Goal: Information Seeking & Learning: Learn about a topic

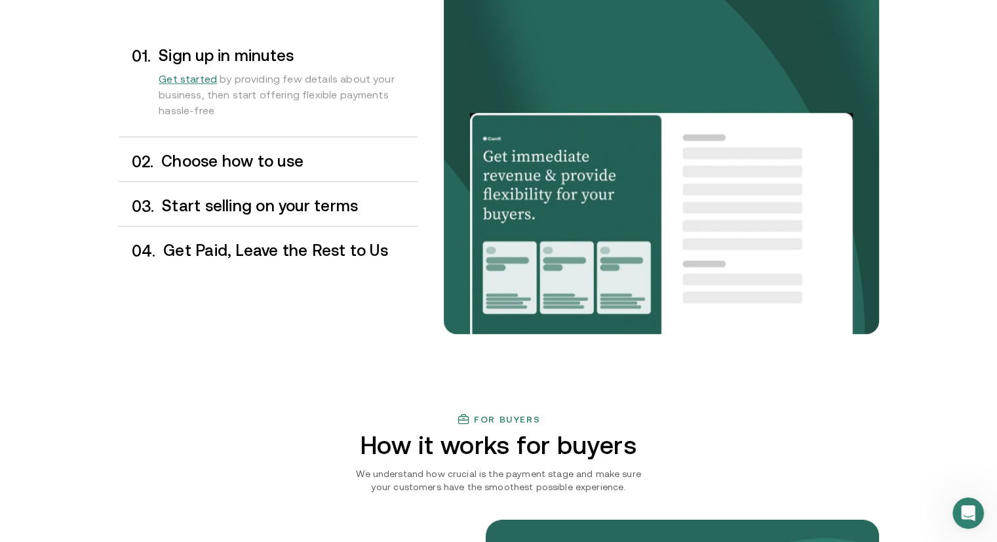
scroll to position [1151, 0]
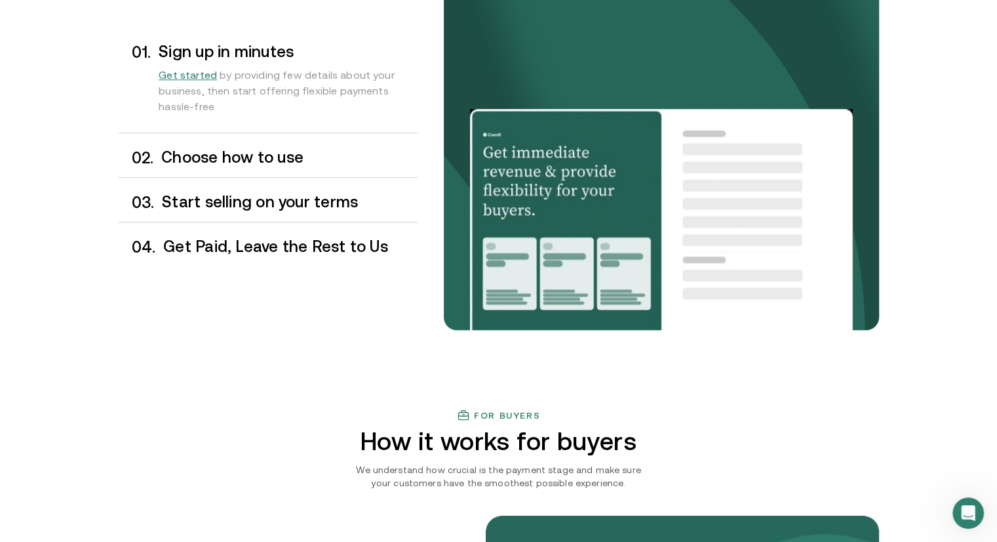
click at [229, 156] on h3 "Choose how to use" at bounding box center [289, 157] width 256 height 17
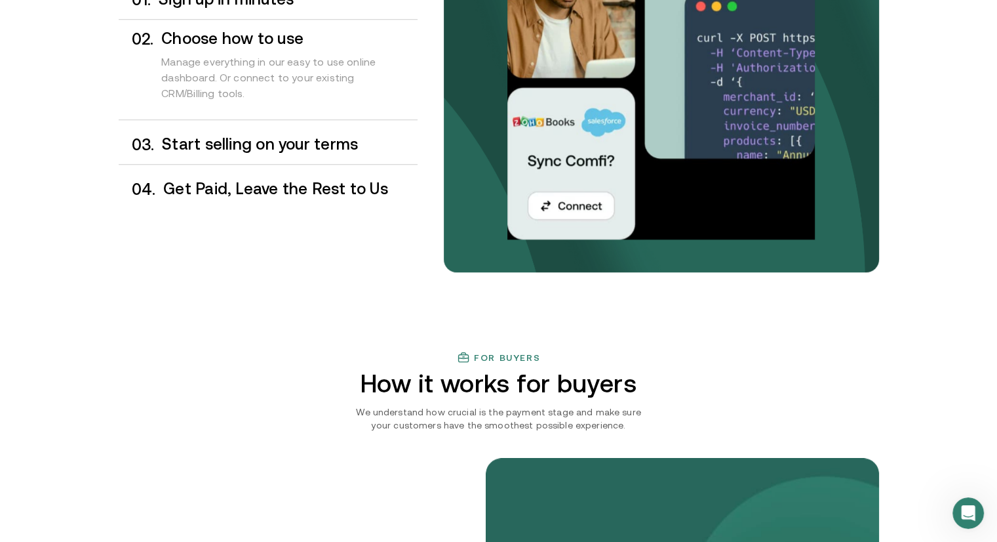
click at [241, 148] on h3 "Start selling on your terms" at bounding box center [289, 144] width 255 height 17
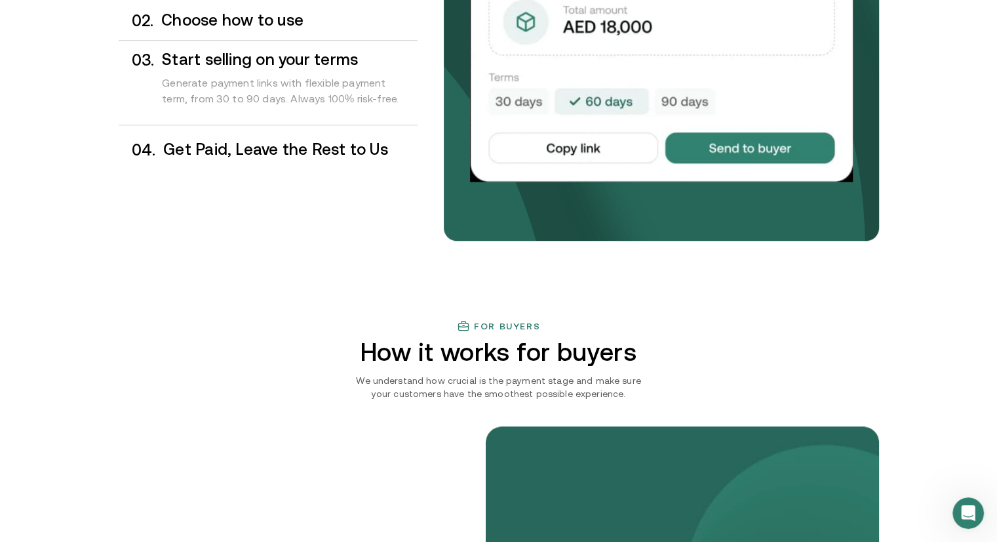
scroll to position [1240, 0]
click at [210, 145] on h3 "Get Paid, Leave the Rest to Us" at bounding box center [290, 149] width 254 height 17
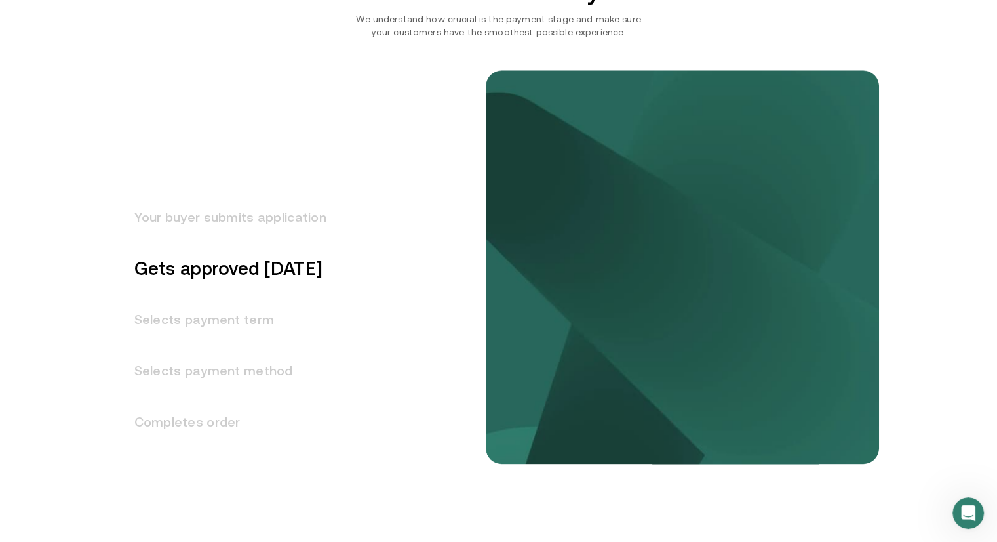
scroll to position [1628, 0]
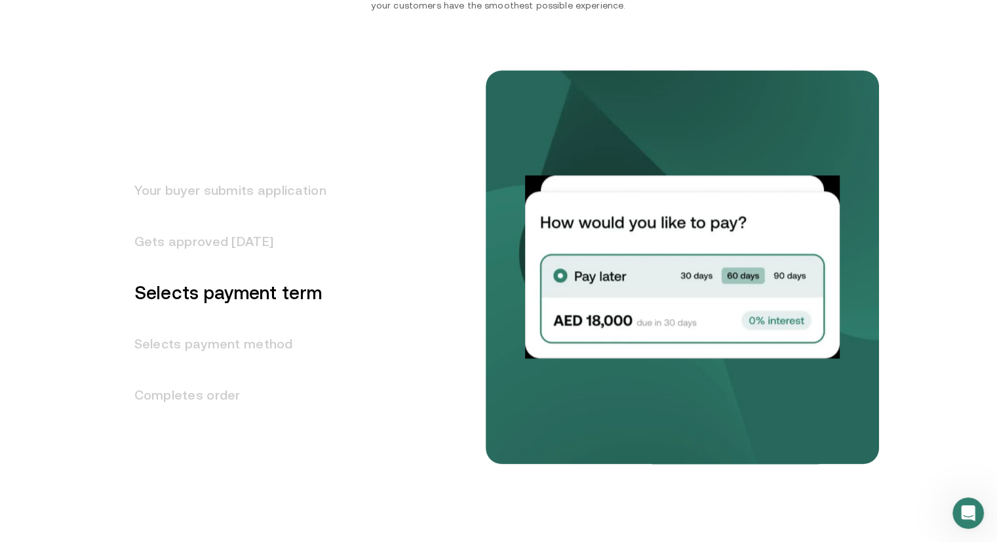
click at [224, 189] on h3 "Your buyer submits application" at bounding box center [223, 190] width 208 height 51
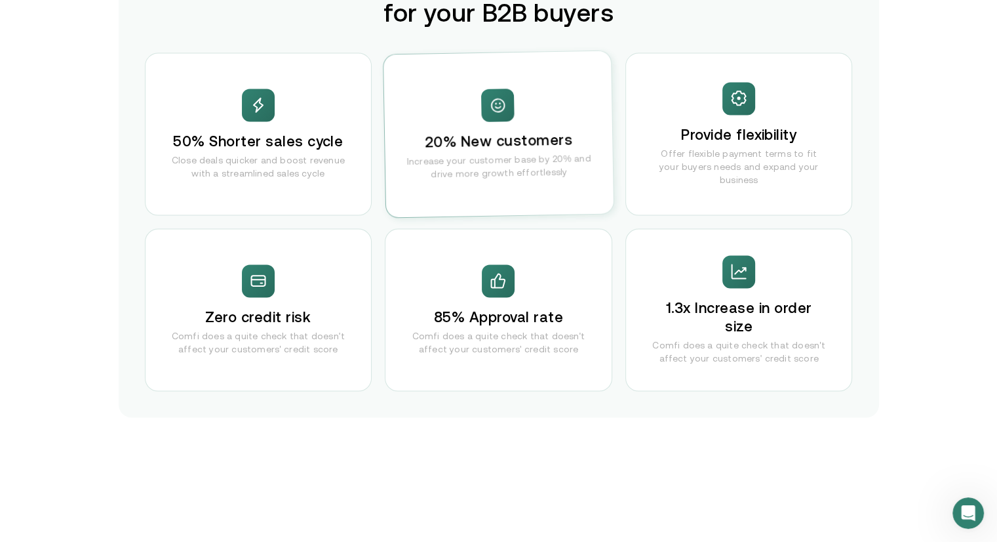
scroll to position [2617, 0]
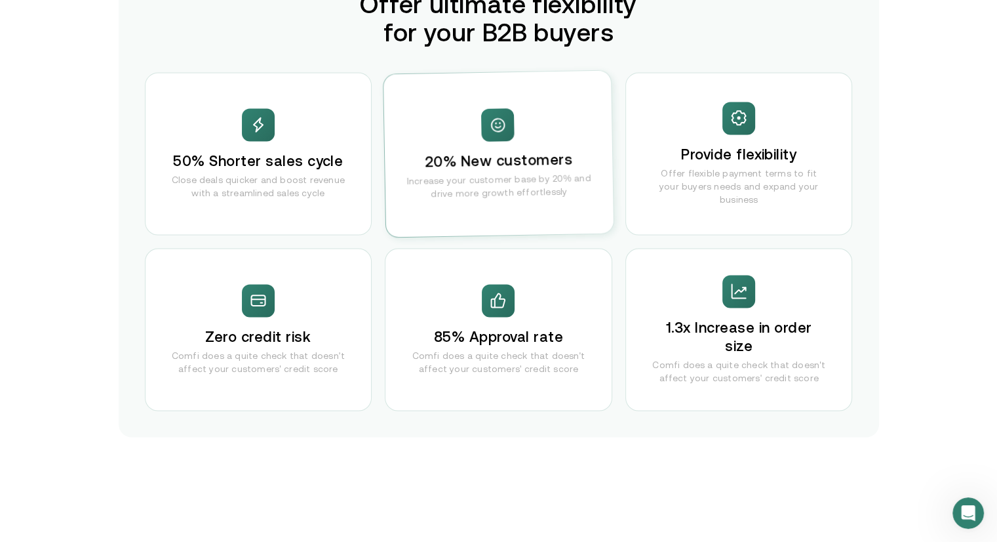
click at [884, 260] on div "For Sales Leaders Offer ultimate flexibility for your B2B buyers 50% Shorter sa…" at bounding box center [499, 192] width 787 height 492
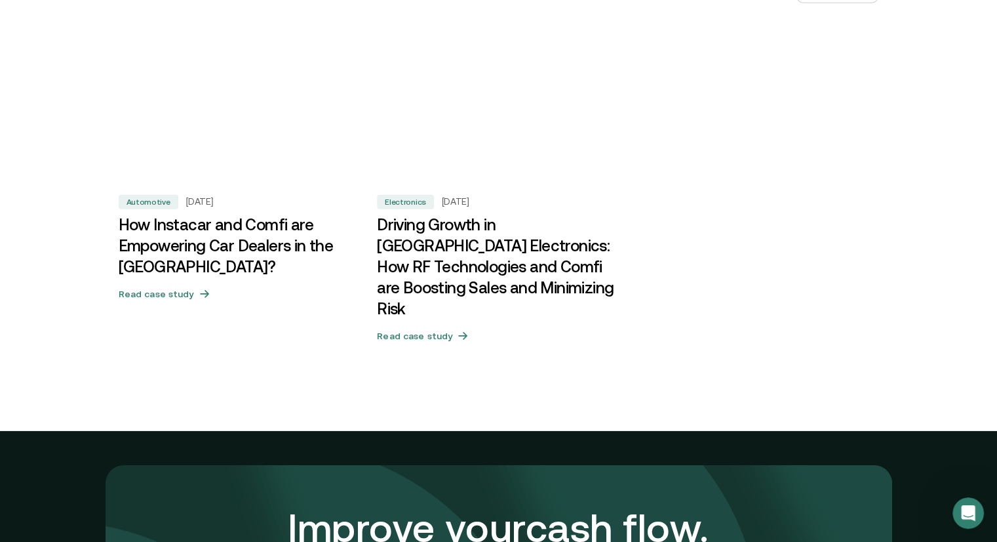
scroll to position [4084, 0]
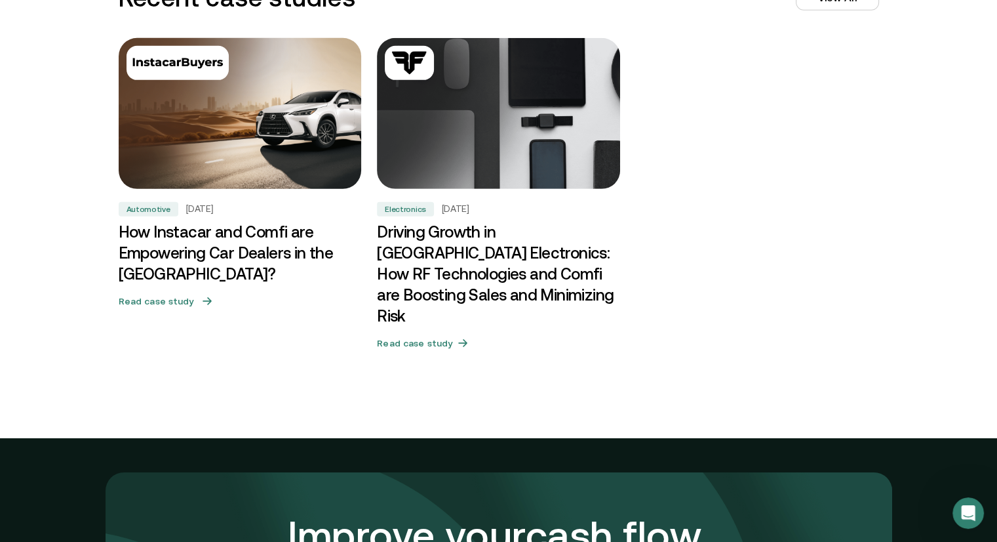
click at [142, 255] on h3 "How Instacar and Comfi are Empowering Car Dealers in the [GEOGRAPHIC_DATA]?" at bounding box center [240, 253] width 243 height 63
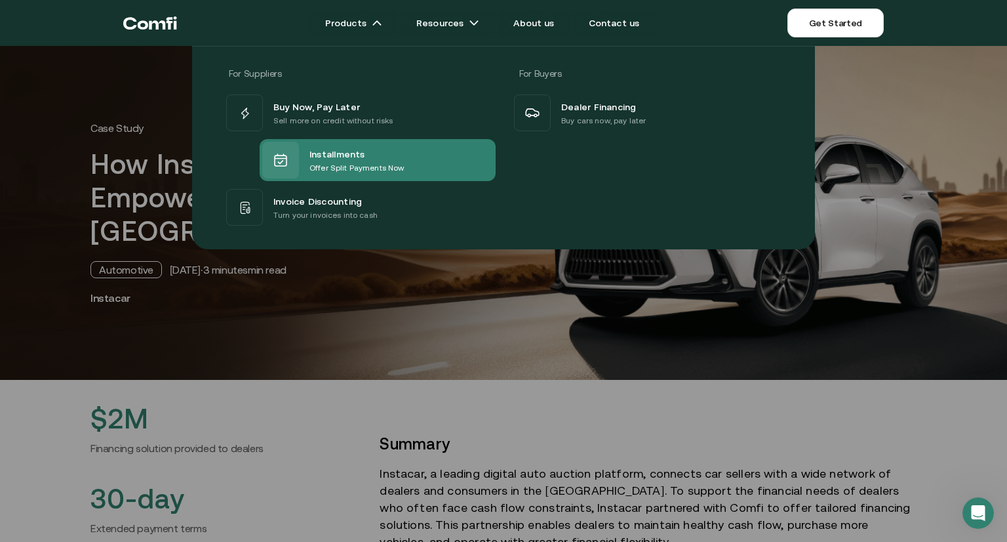
click at [322, 157] on span "Installments" at bounding box center [337, 154] width 56 height 16
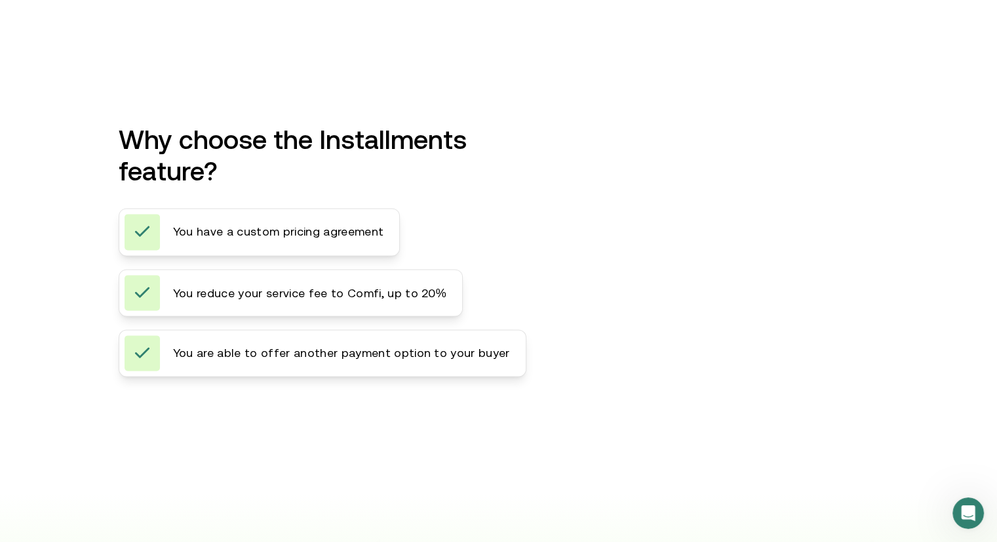
scroll to position [1735, 0]
